Goal: Transaction & Acquisition: Download file/media

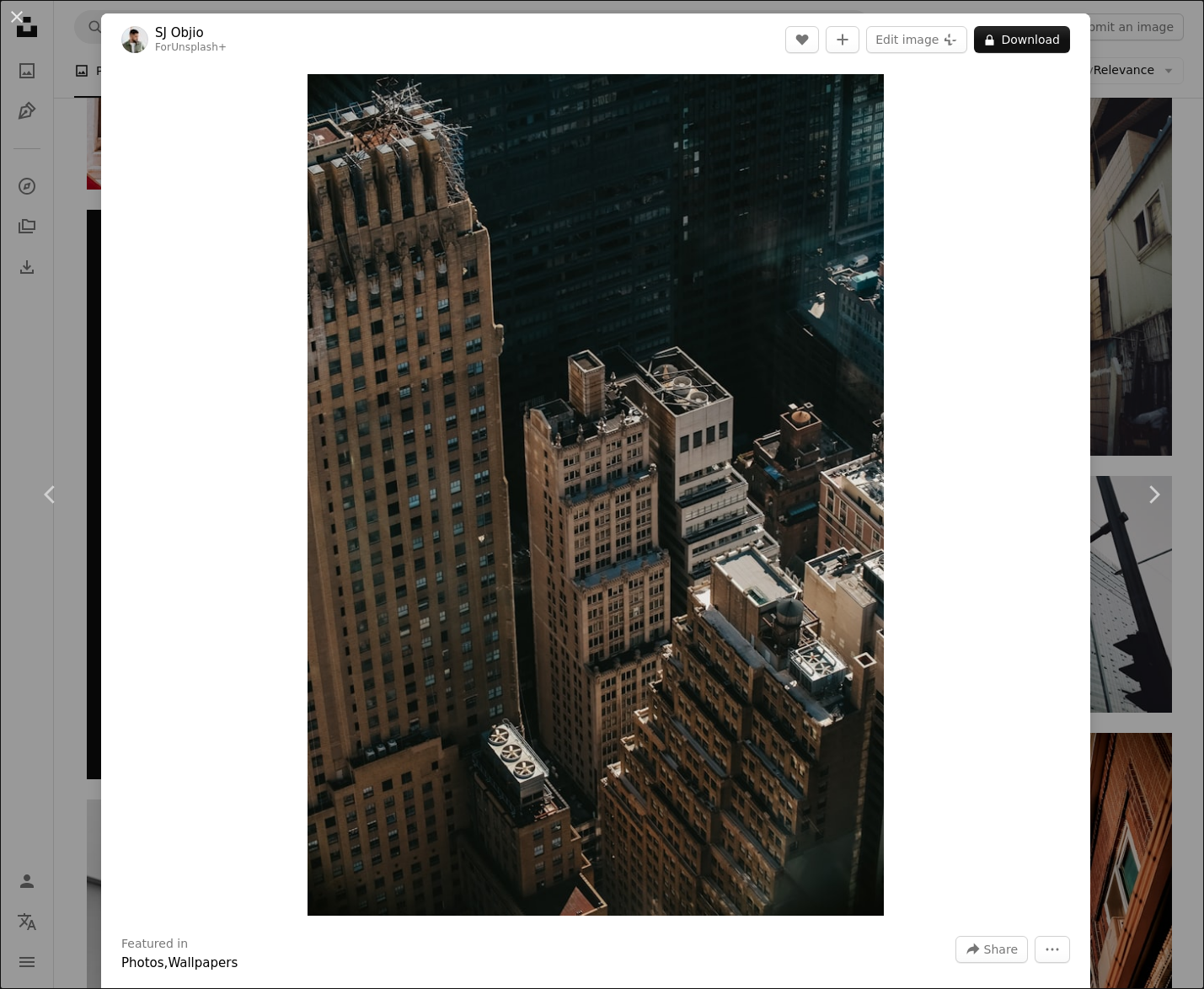
click at [84, 48] on div "An X shape Chevron left Chevron right [PERSON_NAME] For Unsplash+ A heart A plu…" at bounding box center [602, 494] width 1204 height 989
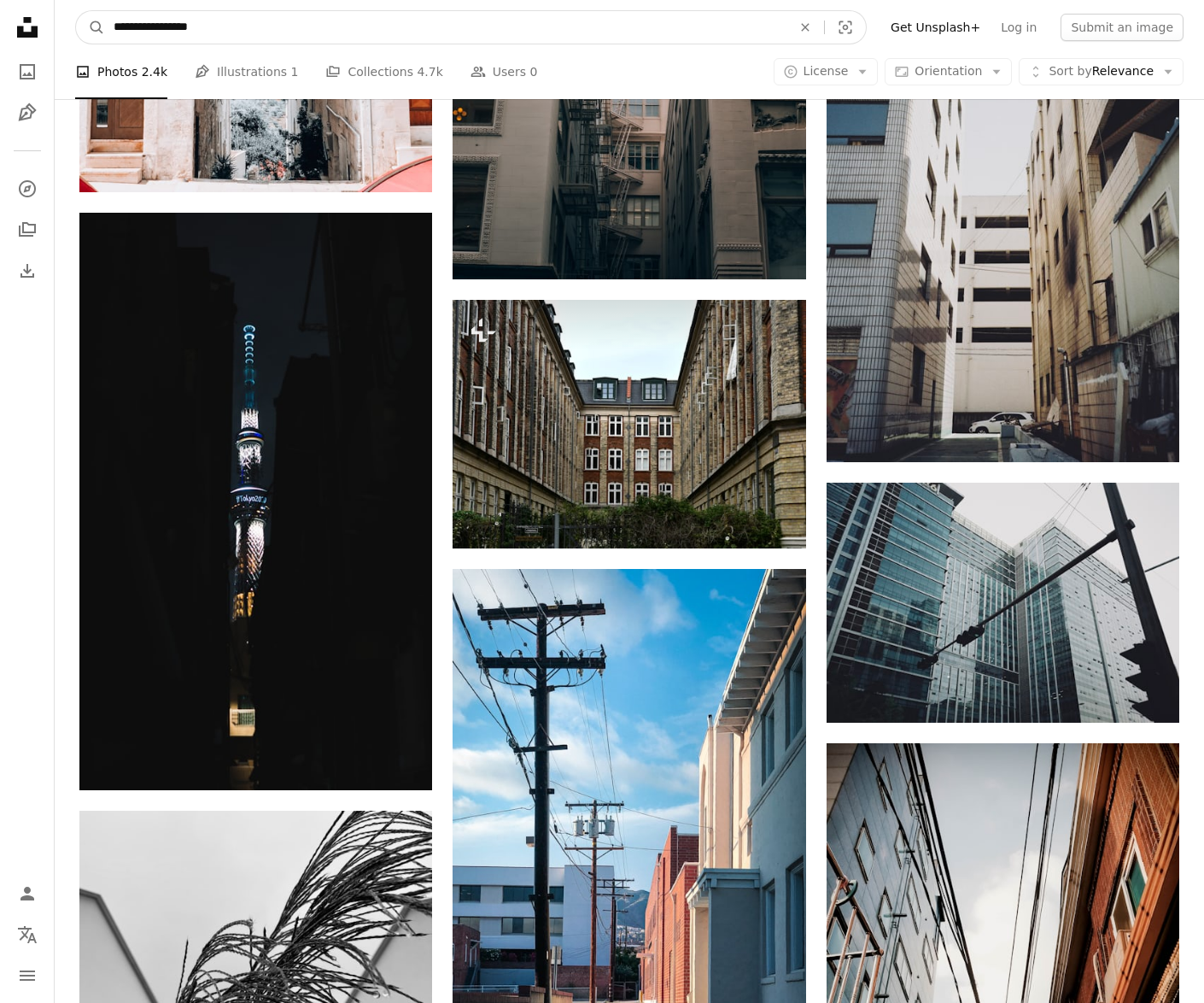
drag, startPoint x: 232, startPoint y: 31, endPoint x: 60, endPoint y: 30, distance: 172.0
click at [60, 30] on nav "**********" at bounding box center [629, 27] width 1150 height 54
type input "**********"
click button "A magnifying glass" at bounding box center [91, 28] width 29 height 33
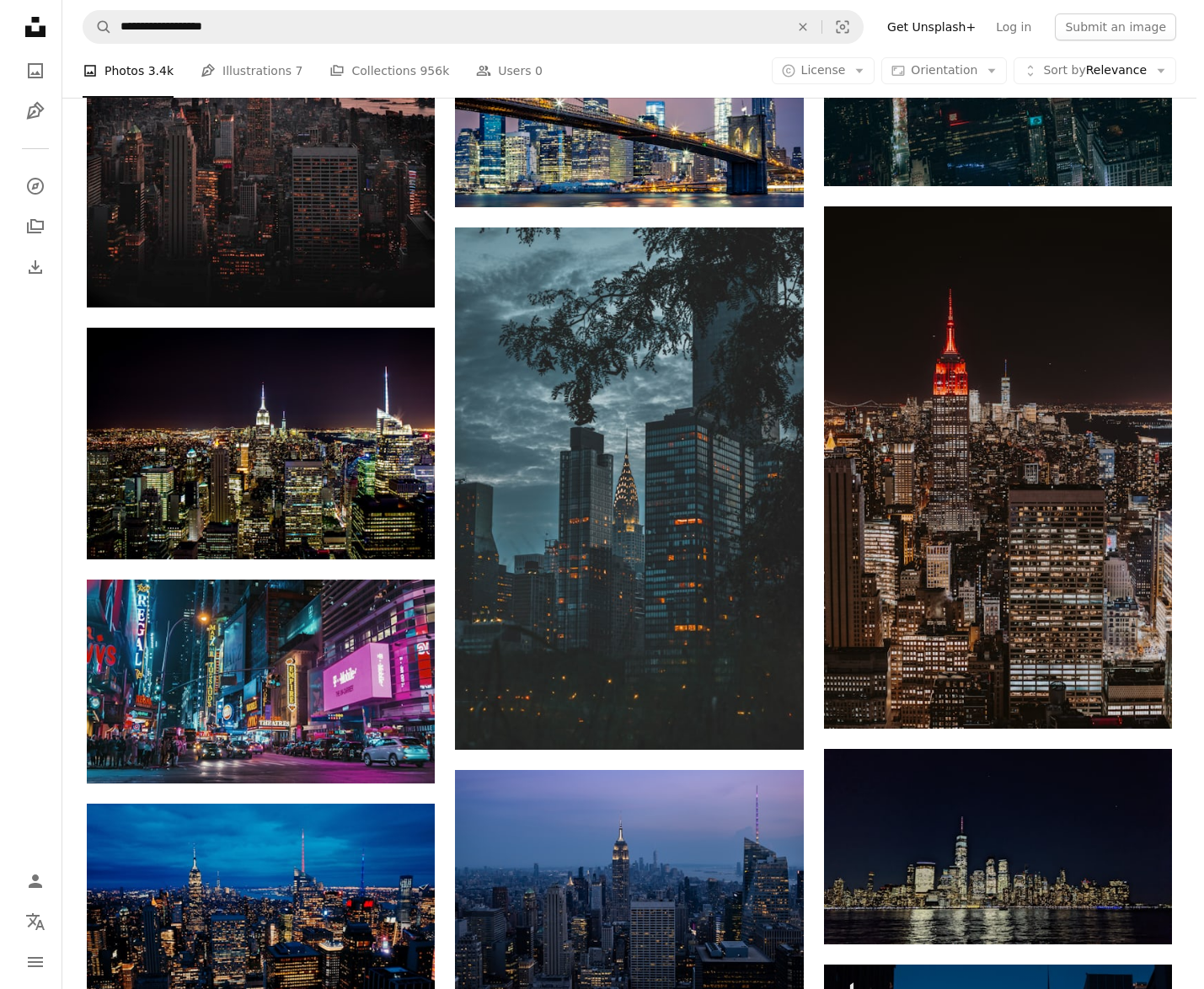
scroll to position [1159, 0]
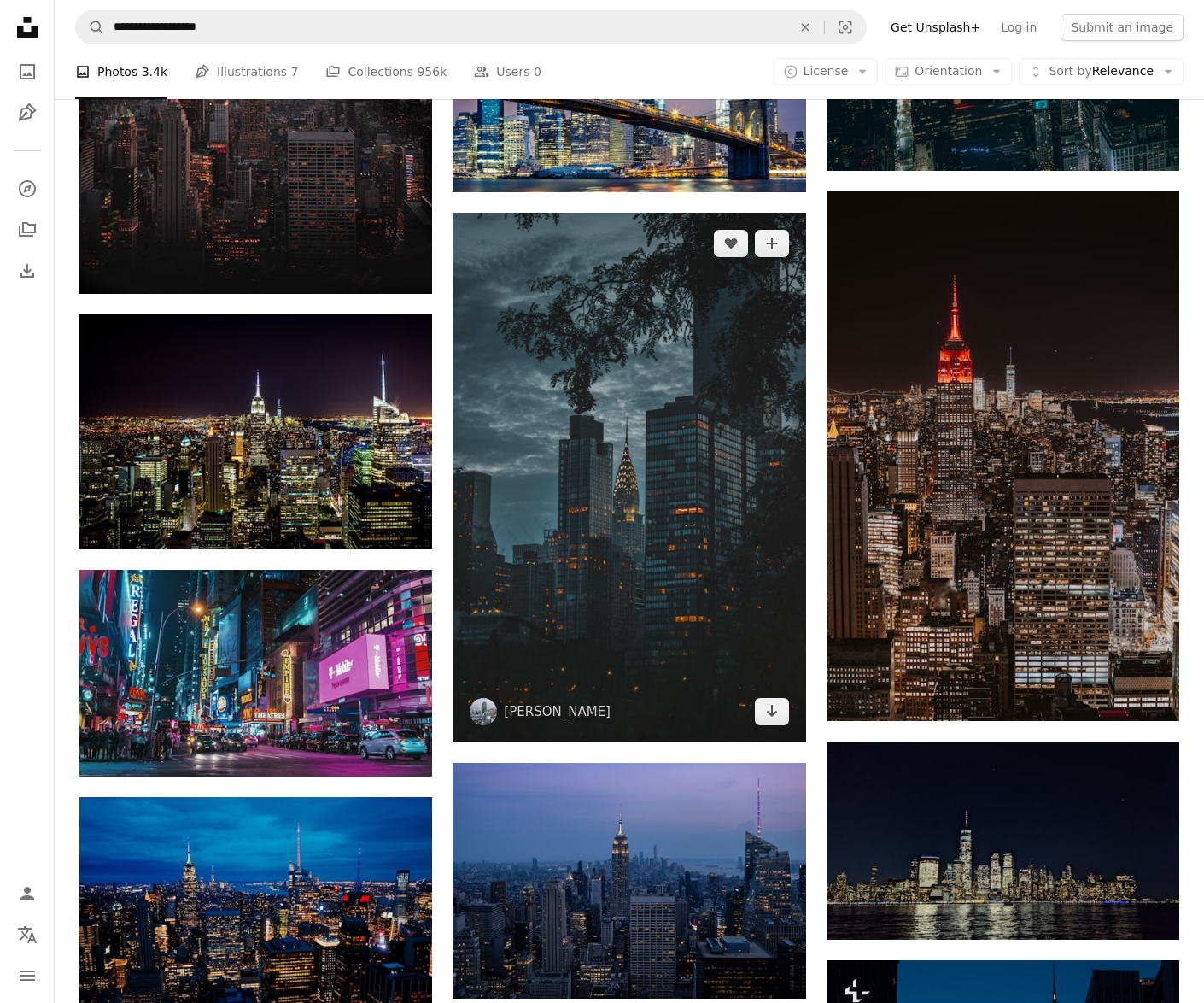
click at [671, 608] on img at bounding box center [629, 477] width 352 height 530
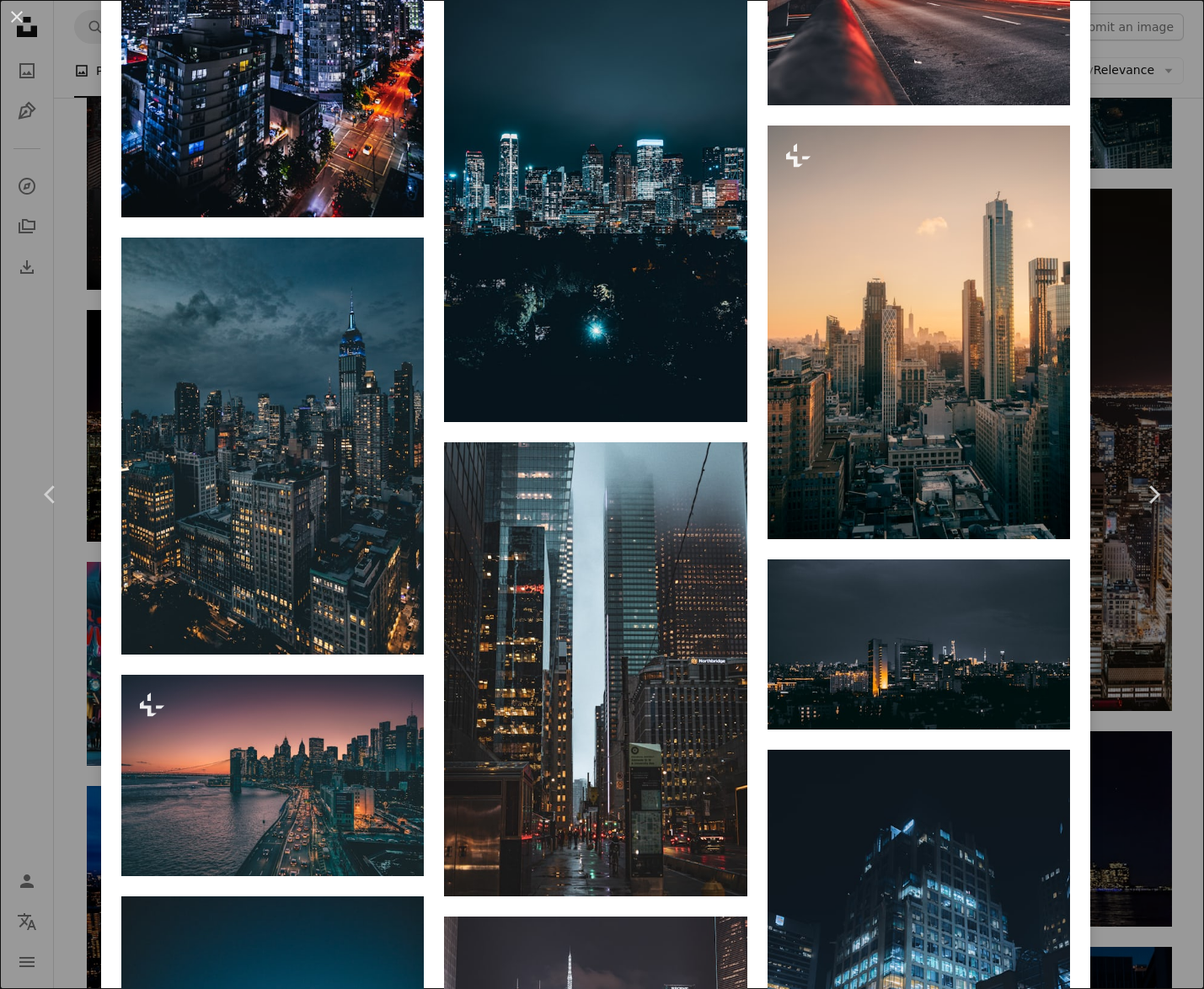
scroll to position [6092, 0]
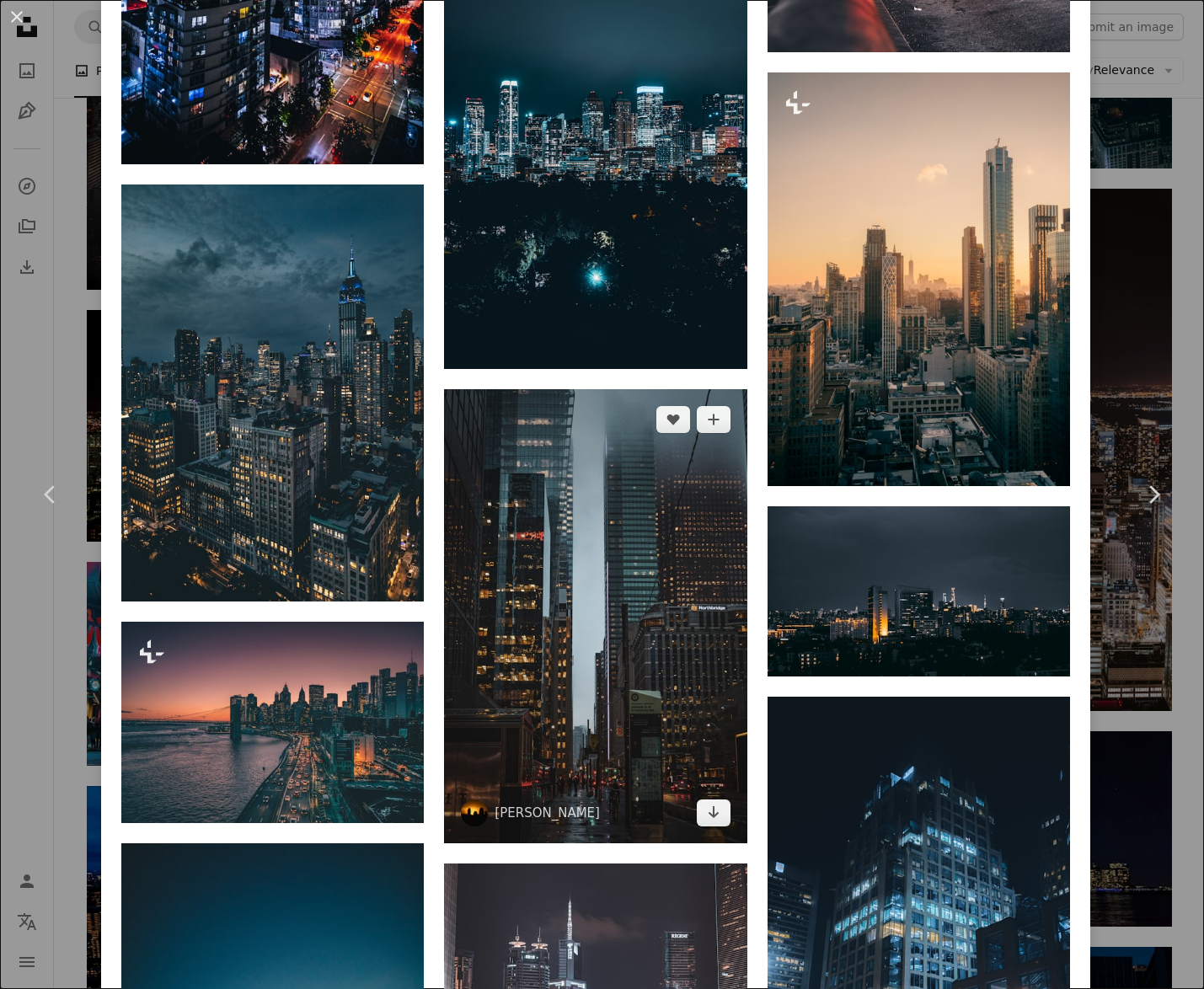
click at [636, 428] on img at bounding box center [595, 616] width 302 height 454
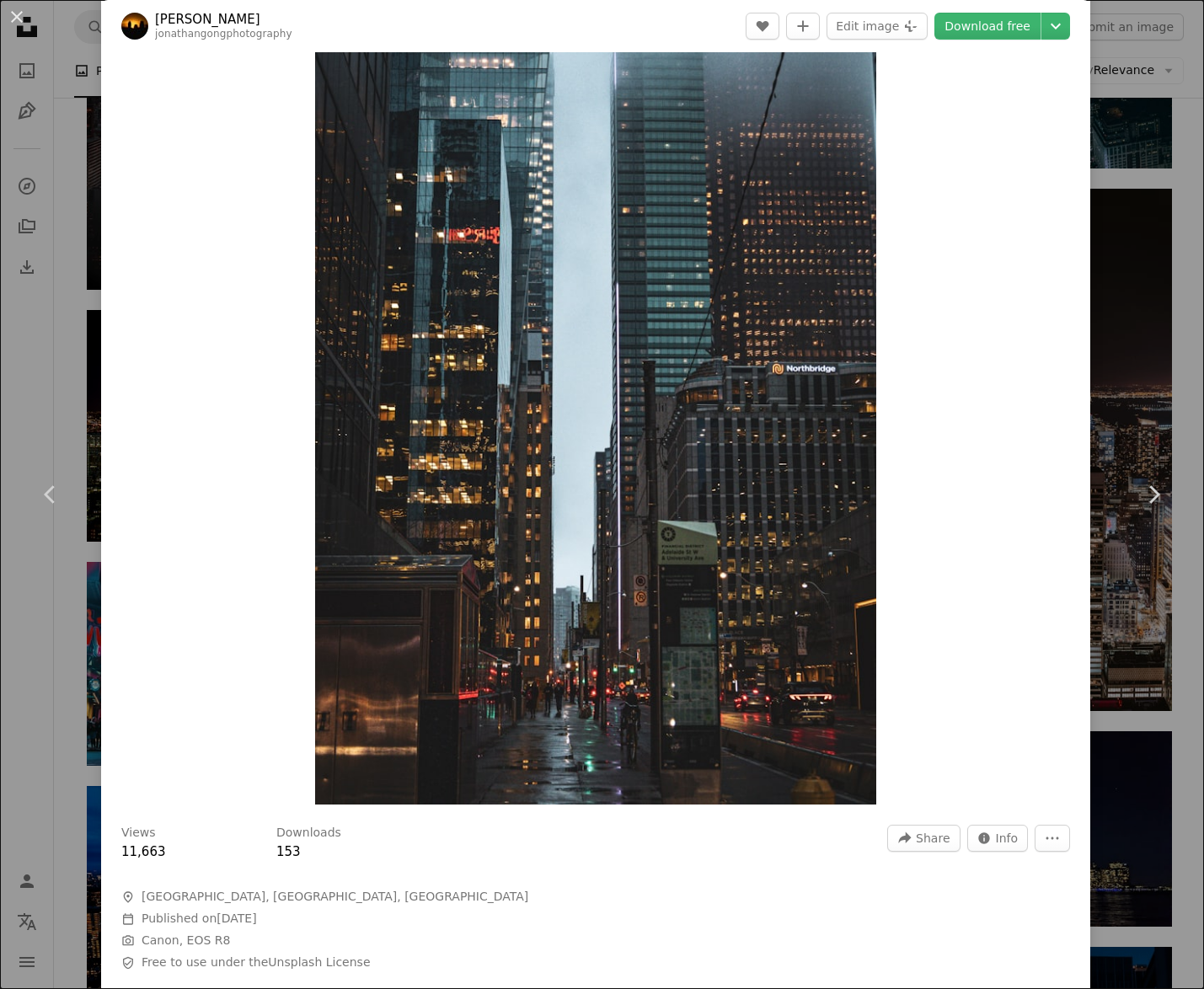
scroll to position [106, 0]
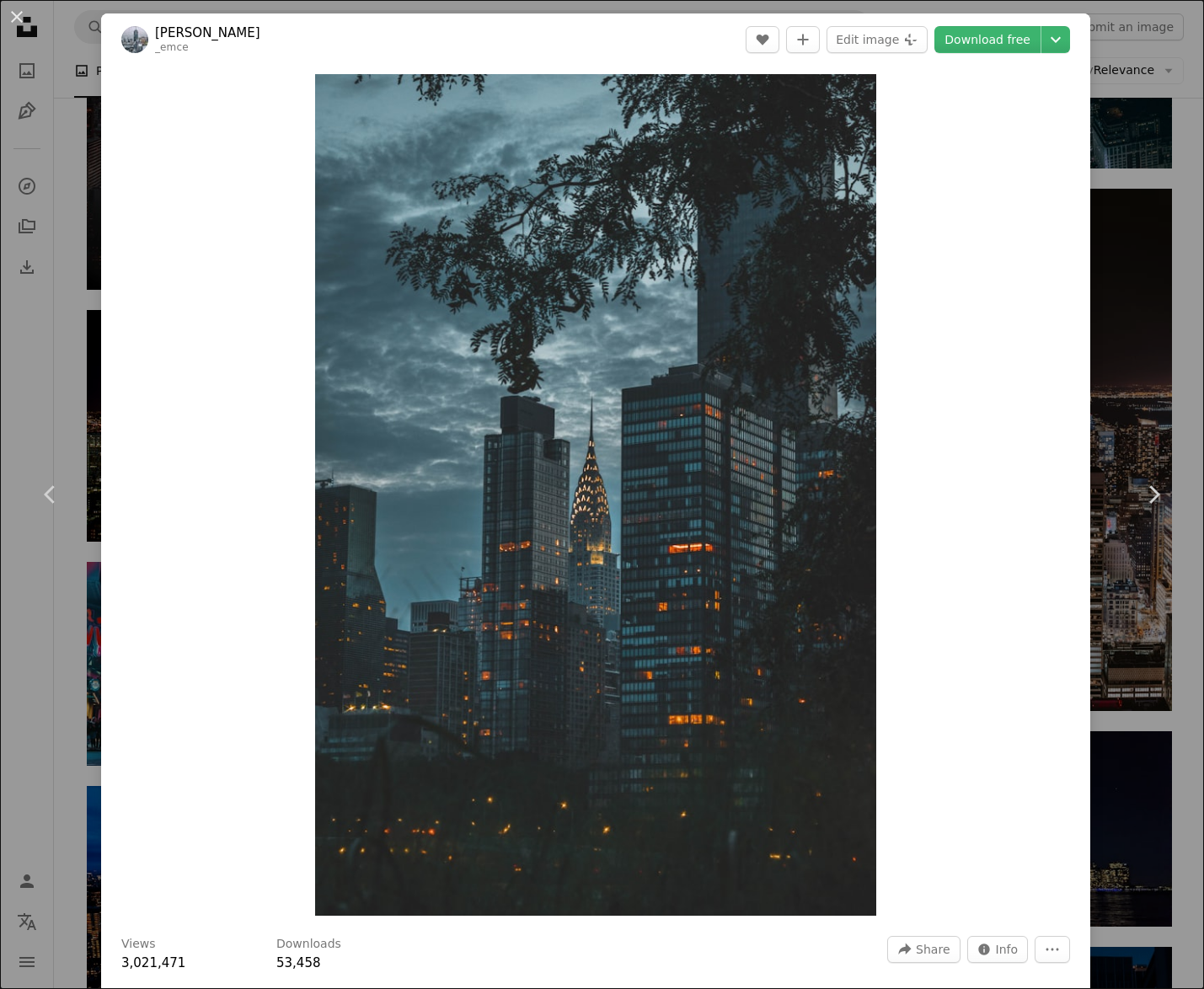
click at [227, 366] on div "Zoom in" at bounding box center [596, 495] width 989 height 859
click at [976, 37] on link "Download free" at bounding box center [988, 40] width 107 height 27
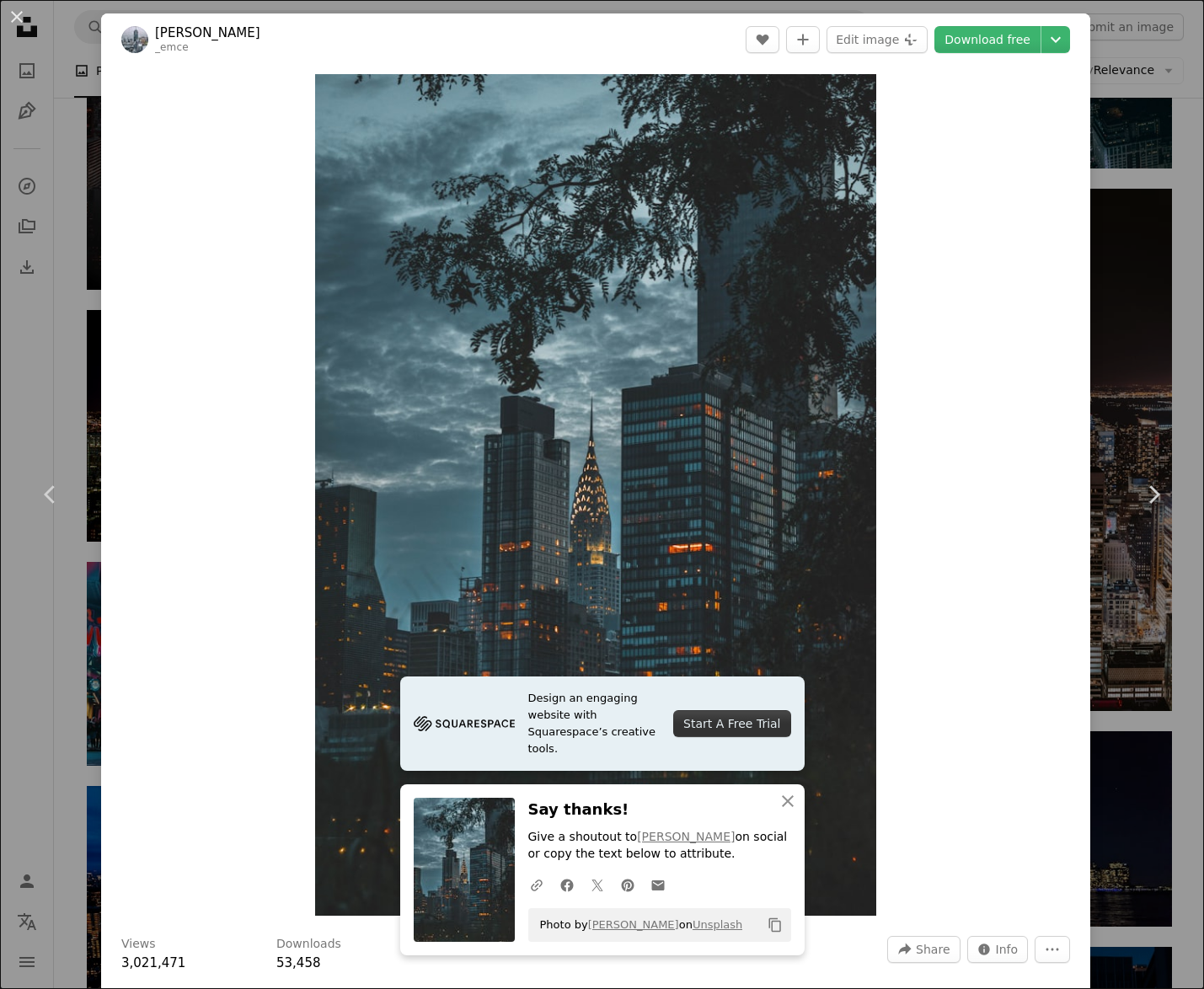
click at [938, 309] on div "Zoom in" at bounding box center [596, 495] width 989 height 859
drag, startPoint x: 922, startPoint y: 357, endPoint x: 922, endPoint y: 342, distance: 15.0
click at [922, 357] on div "Zoom in" at bounding box center [596, 495] width 989 height 859
click at [1044, 38] on icon "Chevron down" at bounding box center [1056, 40] width 27 height 20
click at [972, 332] on dialog "An X shape Chevron left Chevron right Design an engaging website with Squarespa…" at bounding box center [602, 494] width 1204 height 989
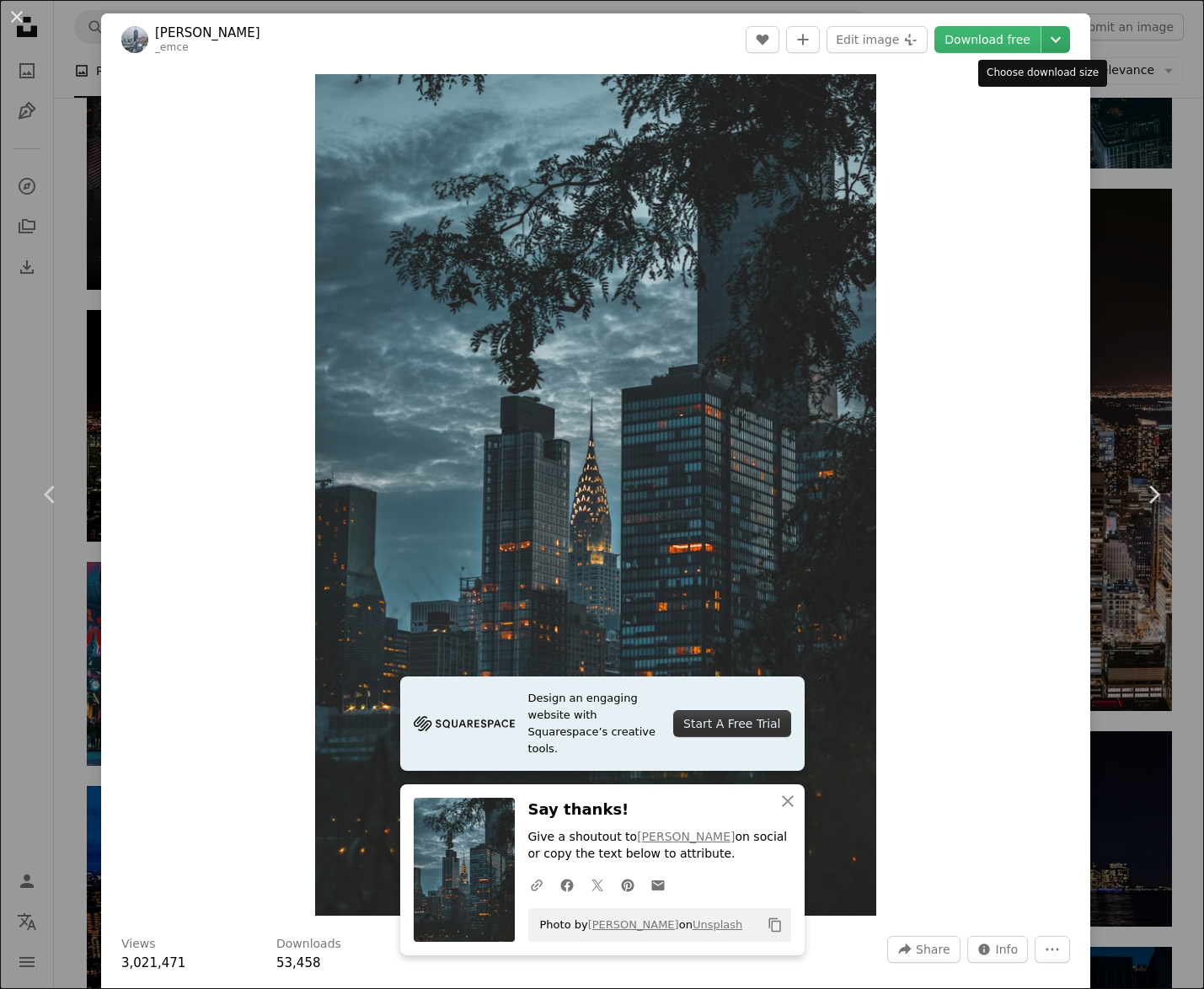
click at [1042, 37] on icon "Chevron down" at bounding box center [1056, 40] width 27 height 20
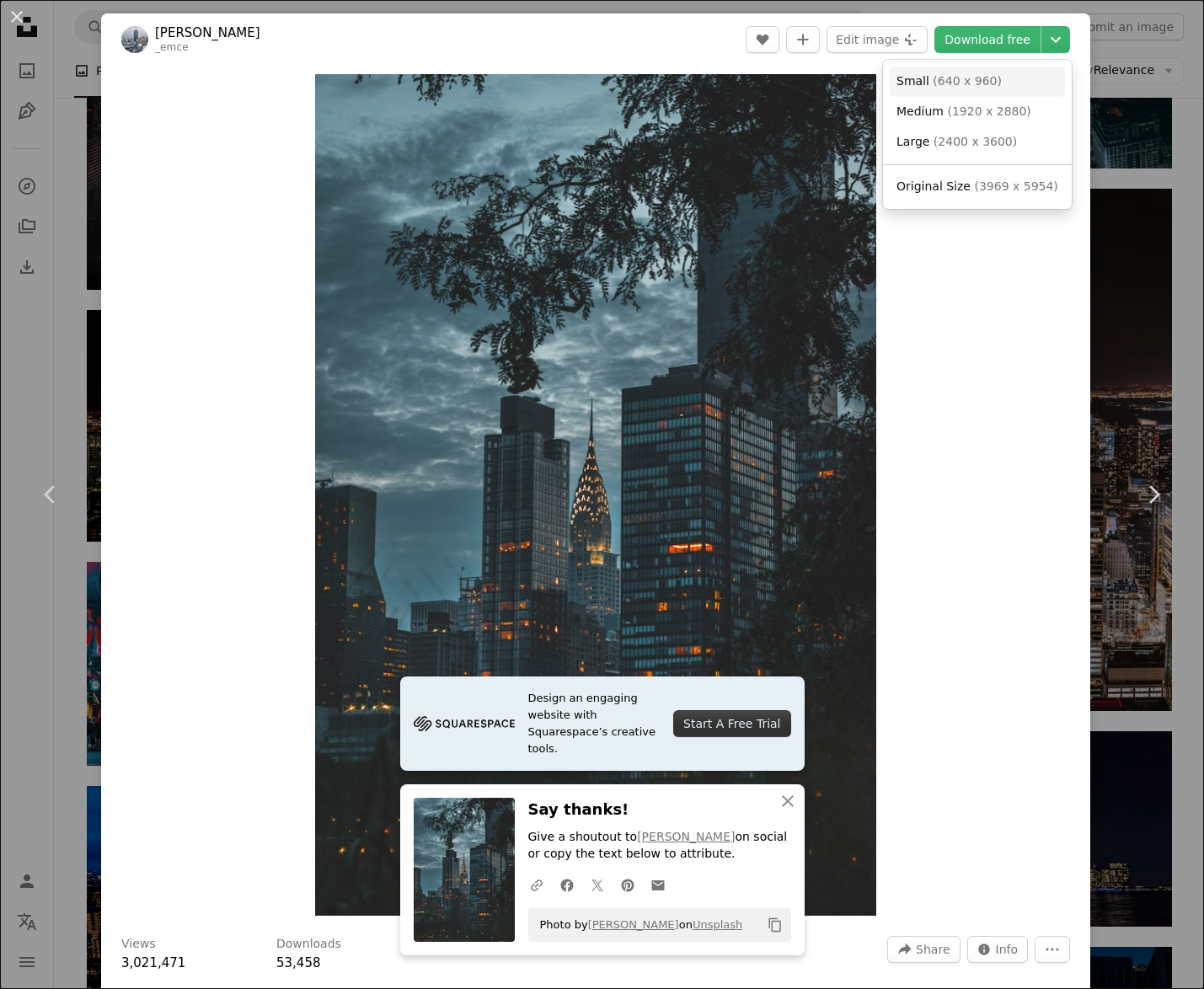
click at [969, 83] on span "( 640 x 960 )" at bounding box center [967, 81] width 69 height 14
